Goal: Information Seeking & Learning: Learn about a topic

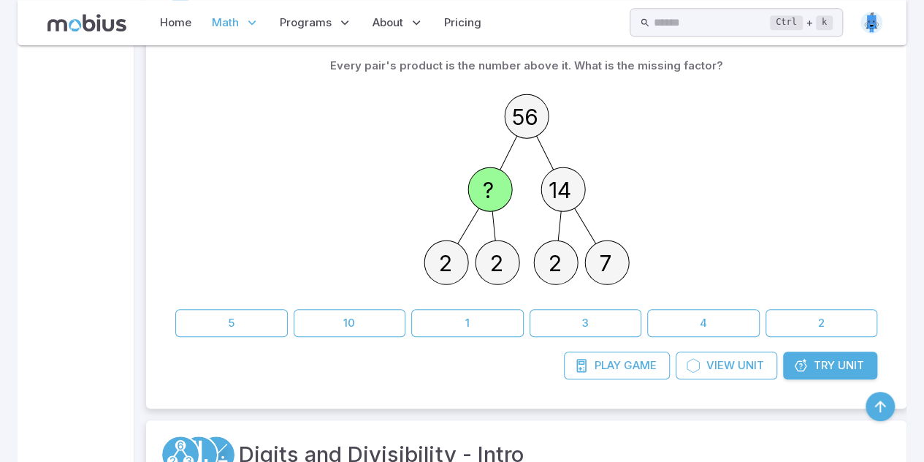
scroll to position [465, 0]
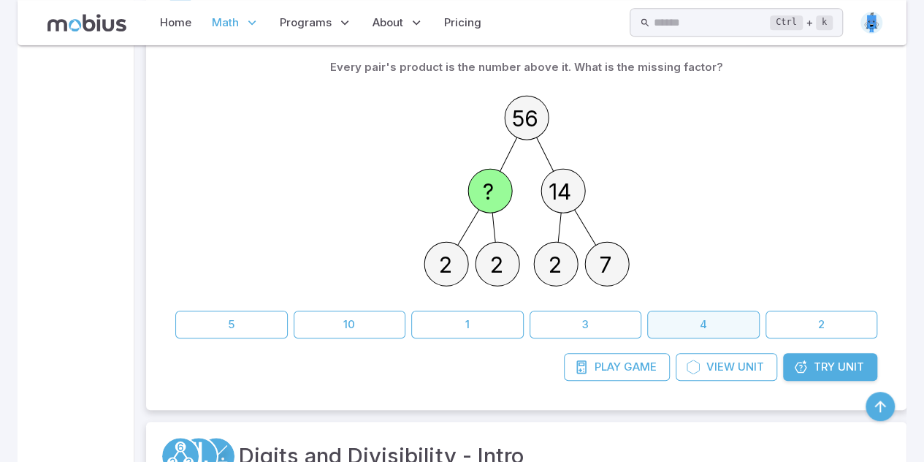
drag, startPoint x: 748, startPoint y: 303, endPoint x: 723, endPoint y: 316, distance: 27.5
click at [723, 316] on div "Every pair's product is the number above it. What is the missing factor? 56 ? 1…" at bounding box center [526, 195] width 702 height 285
click at [723, 316] on button "4" at bounding box center [703, 325] width 113 height 28
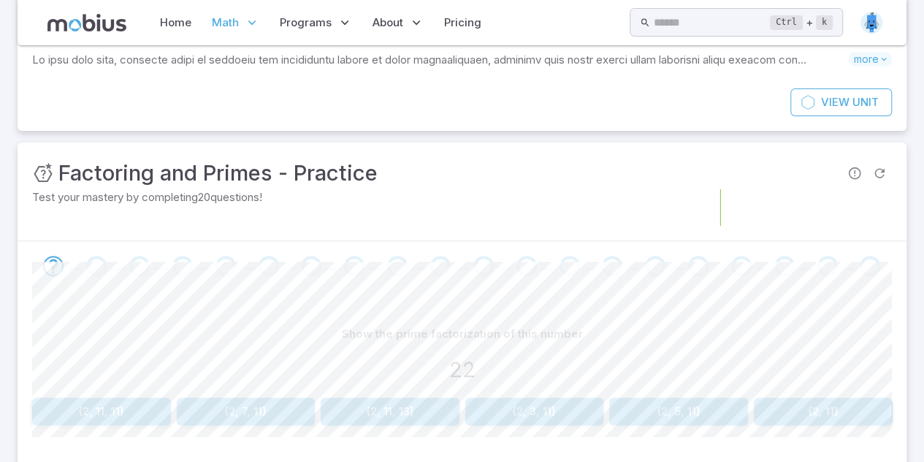
scroll to position [196, 0]
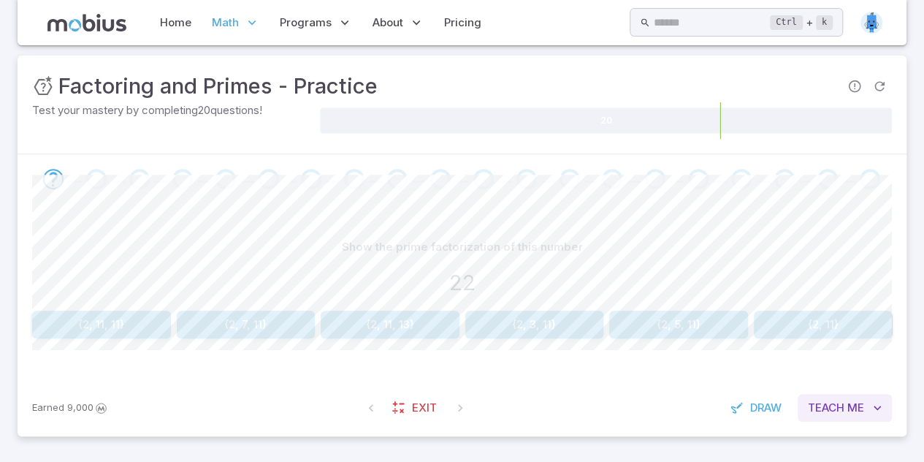
click at [848, 398] on button "Teach Me" at bounding box center [845, 408] width 94 height 28
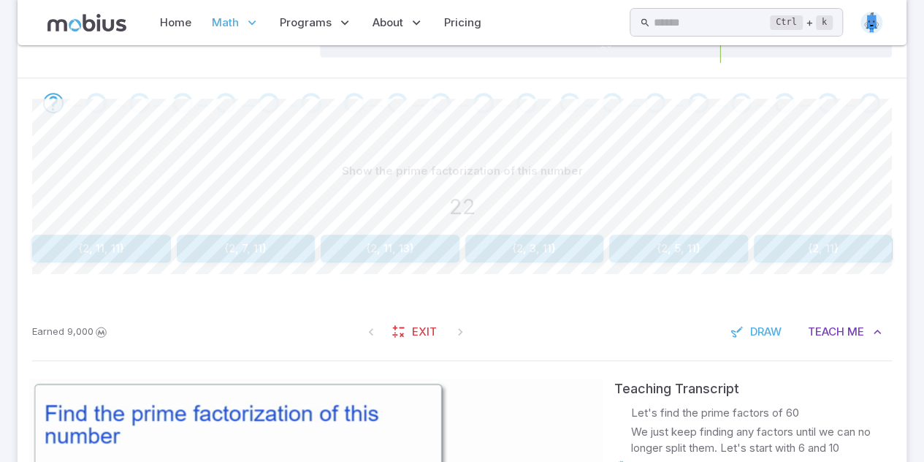
scroll to position [271, 0]
